Goal: Task Accomplishment & Management: Manage account settings

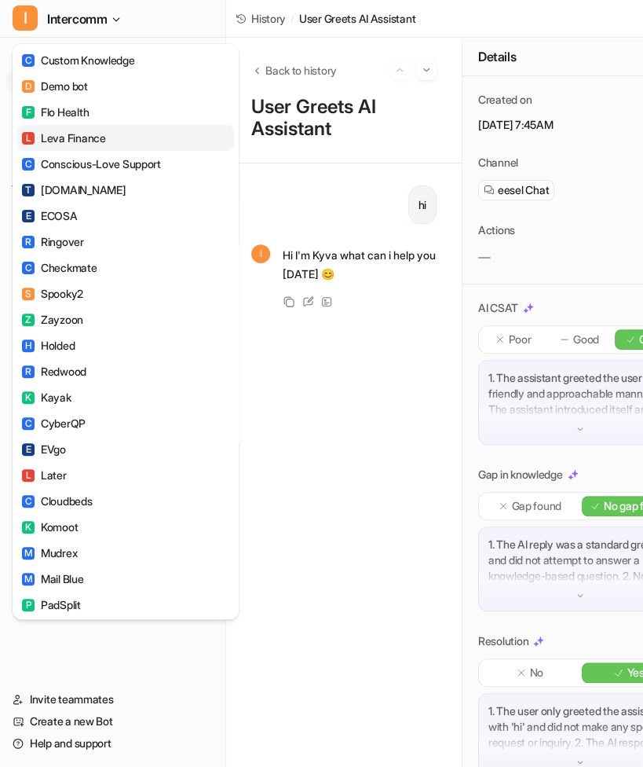
click at [114, 661] on div "I Intercomm C Custom Knowledge D Demo bot F Flo Health L Leva Finance C Conscio…" at bounding box center [113, 383] width 226 height 767
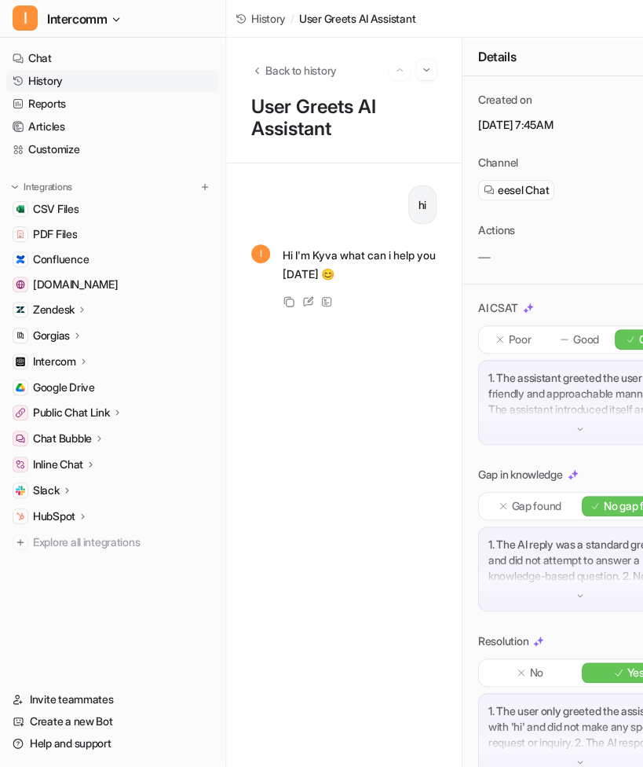
scroll to position [1026, 0]
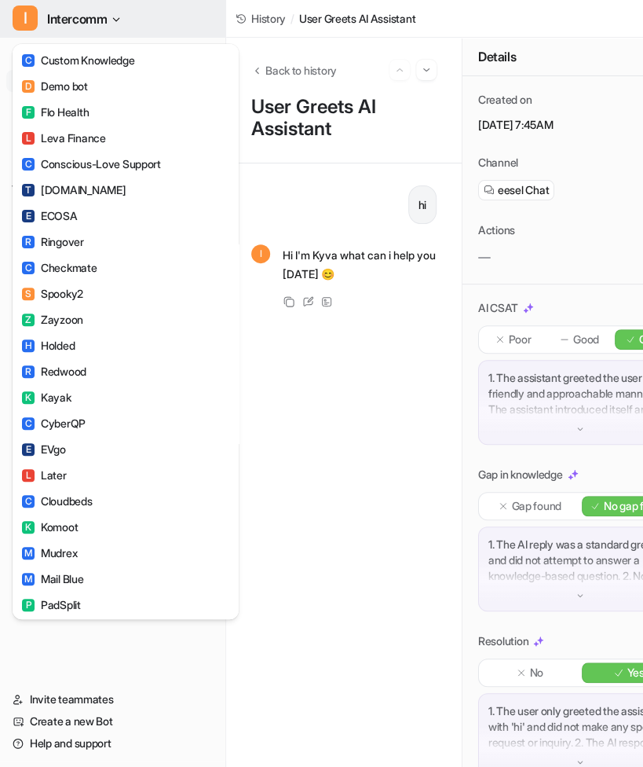
click at [110, 20] on button "I Intercomm" at bounding box center [112, 19] width 225 height 38
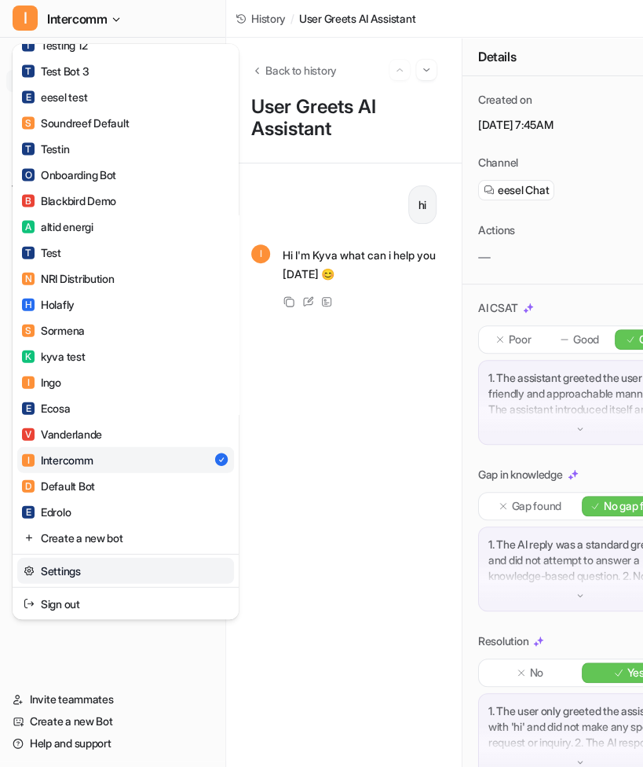
click at [88, 569] on link "Settings" at bounding box center [125, 571] width 217 height 26
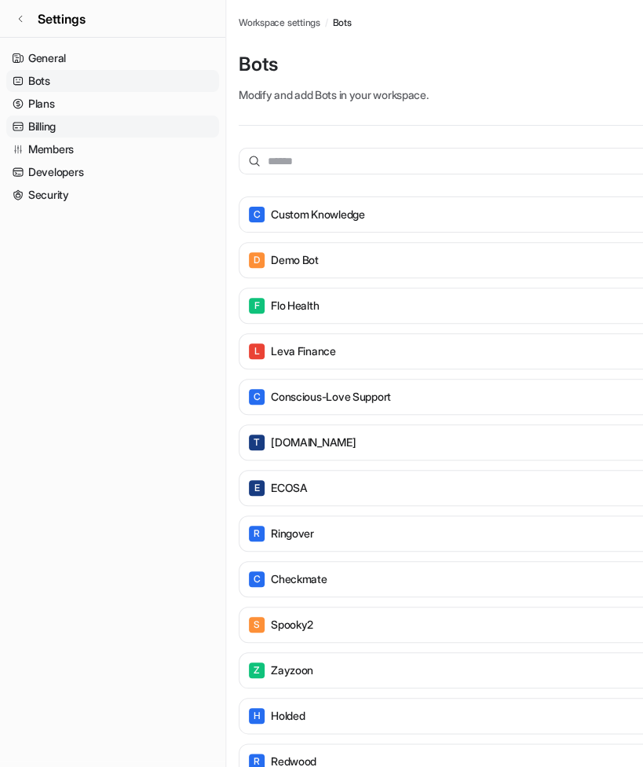
click at [104, 128] on link "Billing" at bounding box center [112, 126] width 213 height 22
